Goal: Check status: Check status

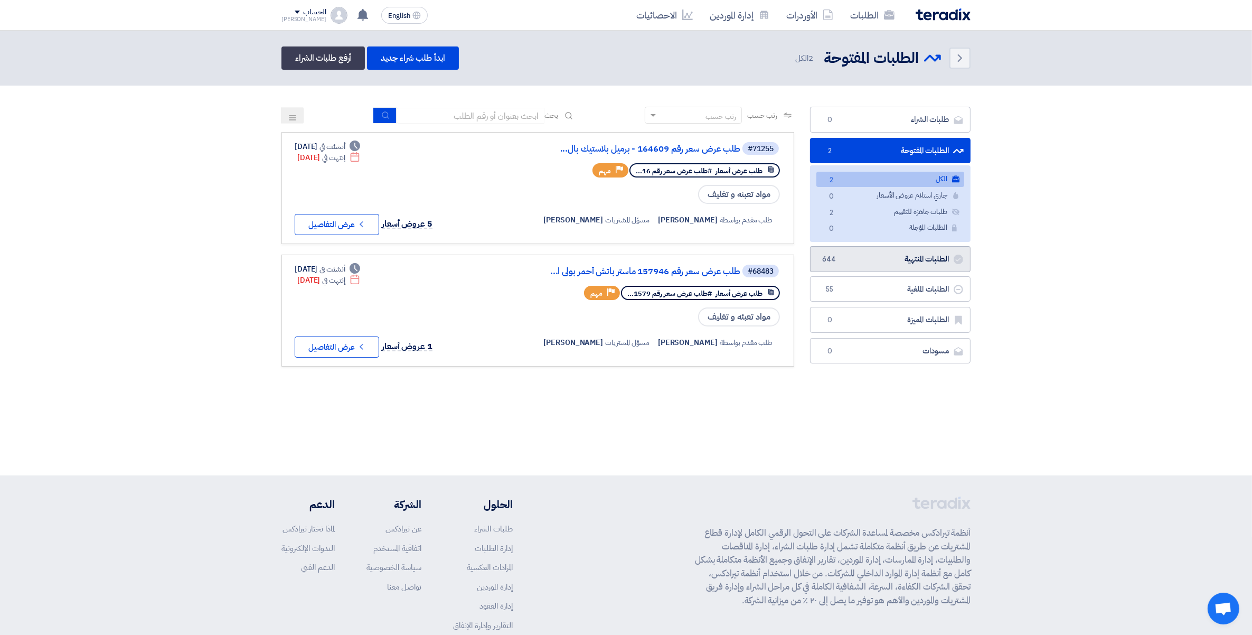
click at [928, 257] on link "الطلبات المنتهية الطلبات المنتهية 644" at bounding box center [890, 259] width 161 height 26
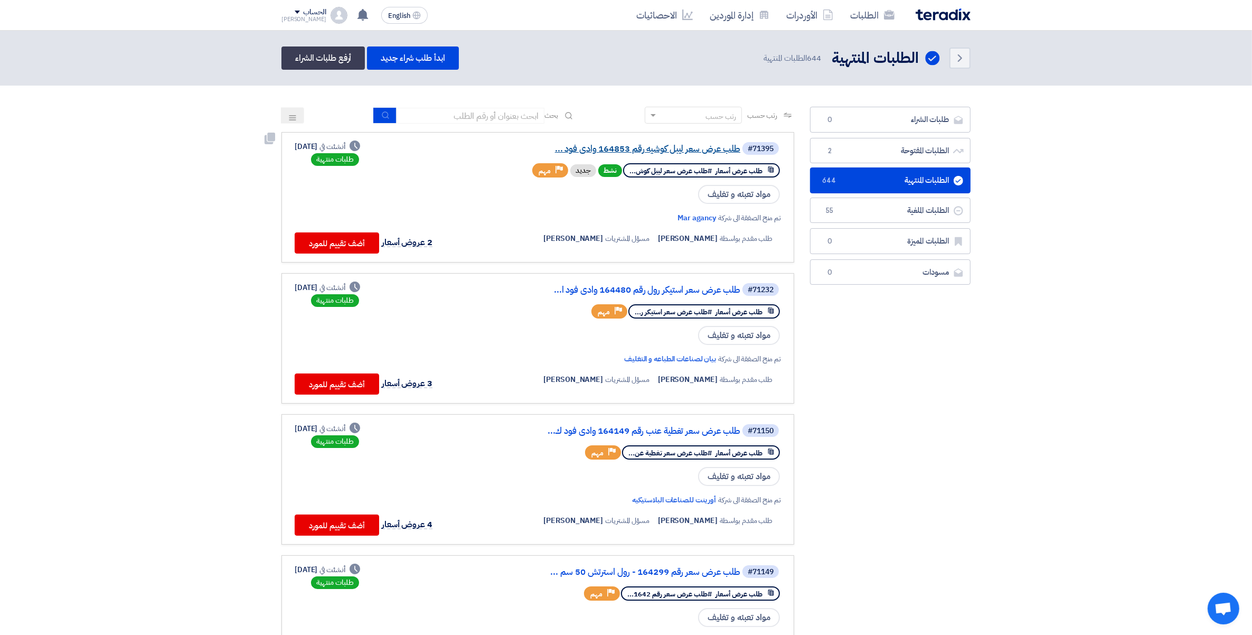
click at [711, 145] on link "طلب عرض سعر ليبل كوشيه رقم 164853 وادى فود ..." at bounding box center [634, 149] width 211 height 10
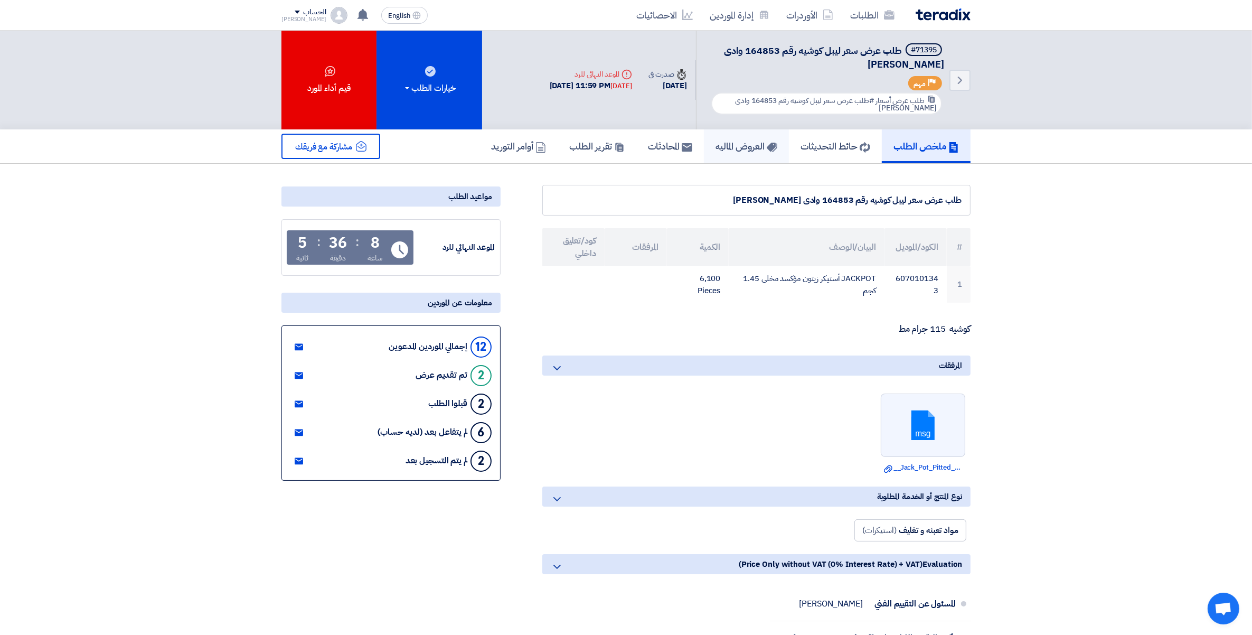
click at [746, 140] on h5 "العروض الماليه" at bounding box center [746, 146] width 62 height 12
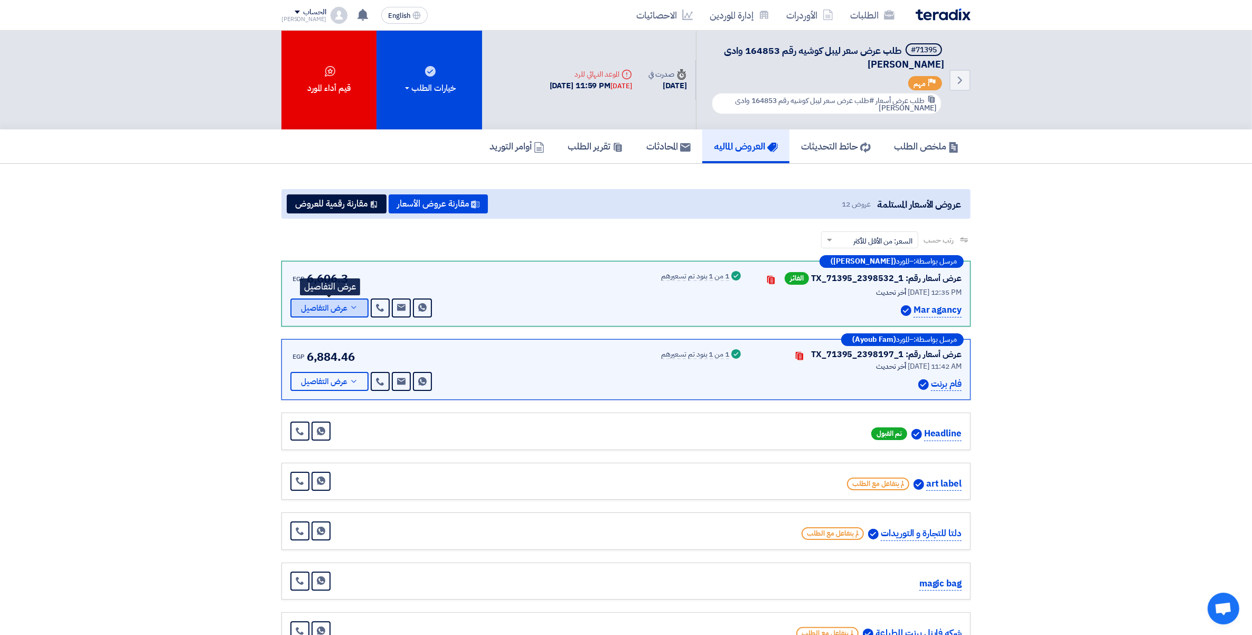
click at [355, 305] on icon at bounding box center [354, 307] width 8 height 8
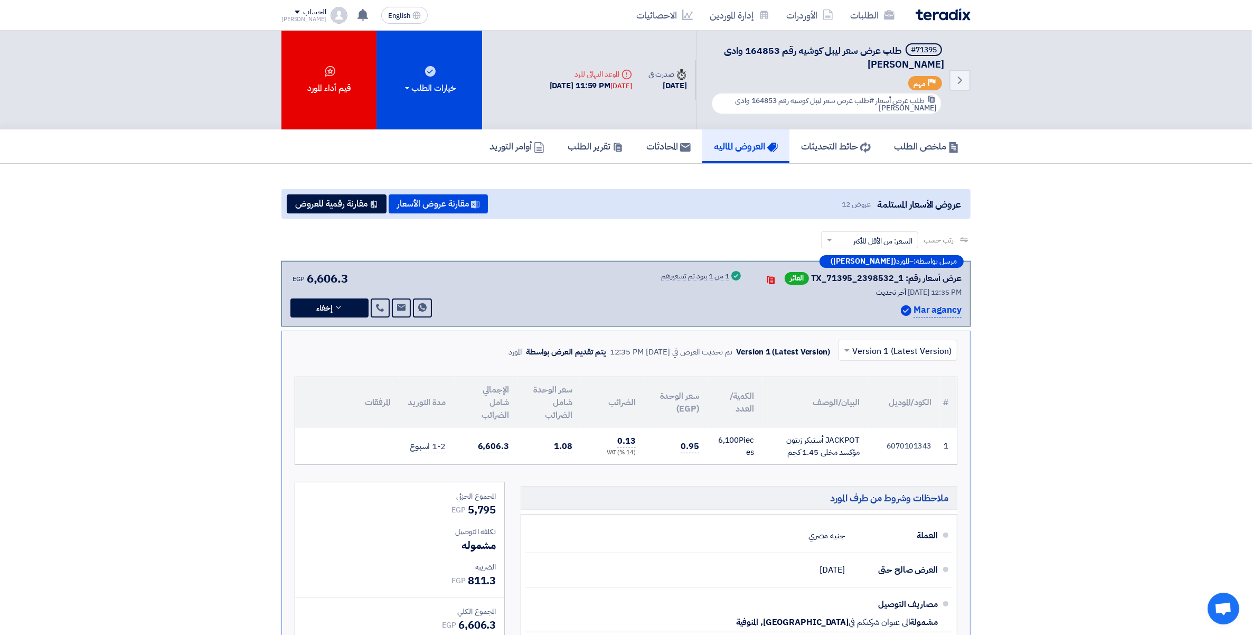
click at [690, 445] on span "0.95" at bounding box center [690, 446] width 18 height 13
click at [885, 12] on use at bounding box center [889, 15] width 11 height 10
